Goal: Task Accomplishment & Management: Complete application form

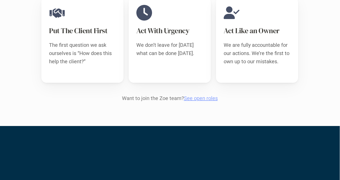
scroll to position [546, 0]
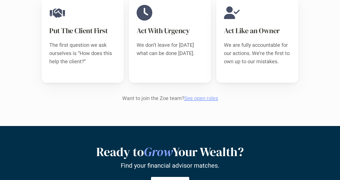
click at [192, 95] on link "See open roles" at bounding box center [201, 98] width 34 height 6
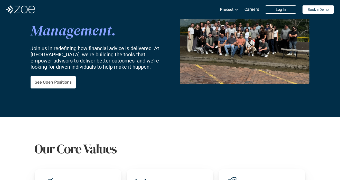
scroll to position [77, 0]
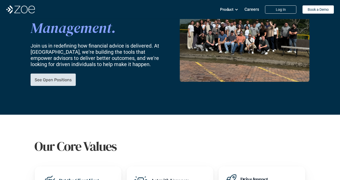
click at [49, 77] on p "See Open Positions" at bounding box center [53, 79] width 37 height 5
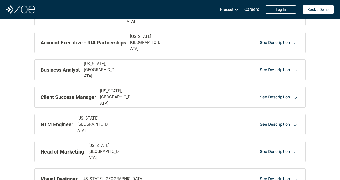
scroll to position [577, 0]
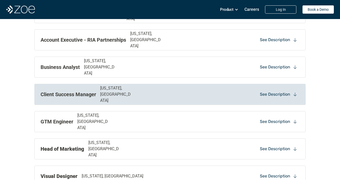
click at [270, 97] on p "See Description" at bounding box center [275, 94] width 30 height 6
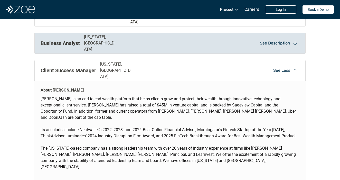
scroll to position [602, 0]
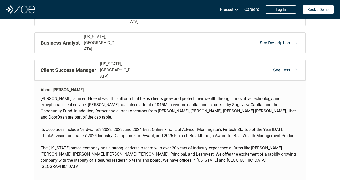
click at [279, 69] on p "See Less" at bounding box center [281, 70] width 17 height 6
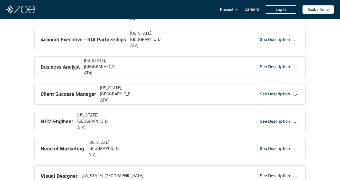
scroll to position [578, 0]
click at [281, 94] on p "See Description" at bounding box center [275, 94] width 30 height 6
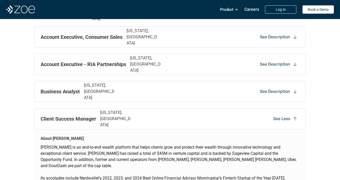
scroll to position [509, 0]
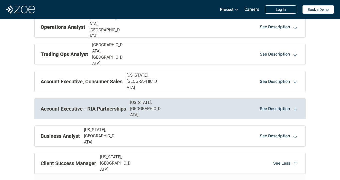
click at [290, 110] on div "See Description" at bounding box center [279, 109] width 42 height 8
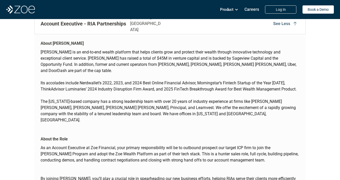
scroll to position [528, 0]
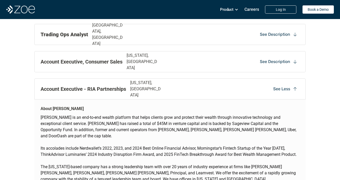
click at [282, 89] on p "See Less" at bounding box center [281, 89] width 17 height 6
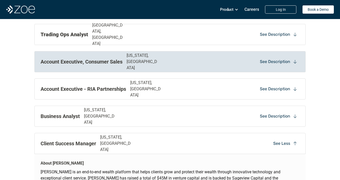
click at [277, 69] on div "Account Executive, Consumer Sales [US_STATE], [GEOGRAPHIC_DATA] See Description" at bounding box center [169, 61] width 271 height 21
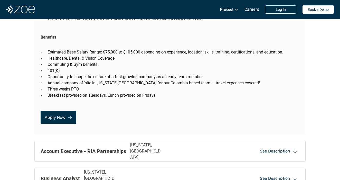
scroll to position [1013, 0]
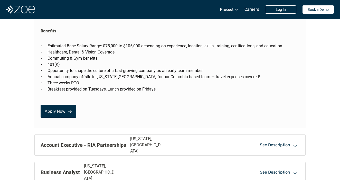
click at [55, 109] on p "Apply Now" at bounding box center [55, 111] width 21 height 5
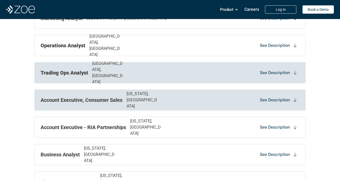
scroll to position [509, 0]
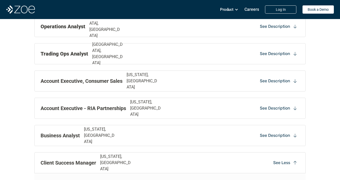
click at [73, 159] on div "Client Success Manager [US_STATE], [GEOGRAPHIC_DATA] See Less" at bounding box center [169, 162] width 271 height 21
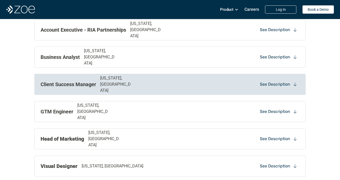
scroll to position [590, 0]
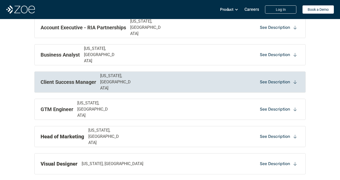
click at [286, 83] on p "See Description" at bounding box center [275, 82] width 30 height 6
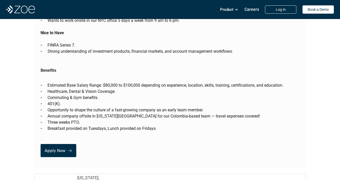
scroll to position [1104, 0]
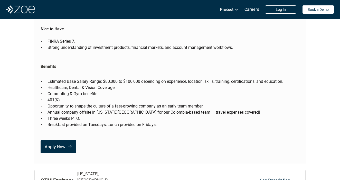
click at [56, 144] on p "Apply Now" at bounding box center [55, 146] width 21 height 5
